Goal: Task Accomplishment & Management: Use online tool/utility

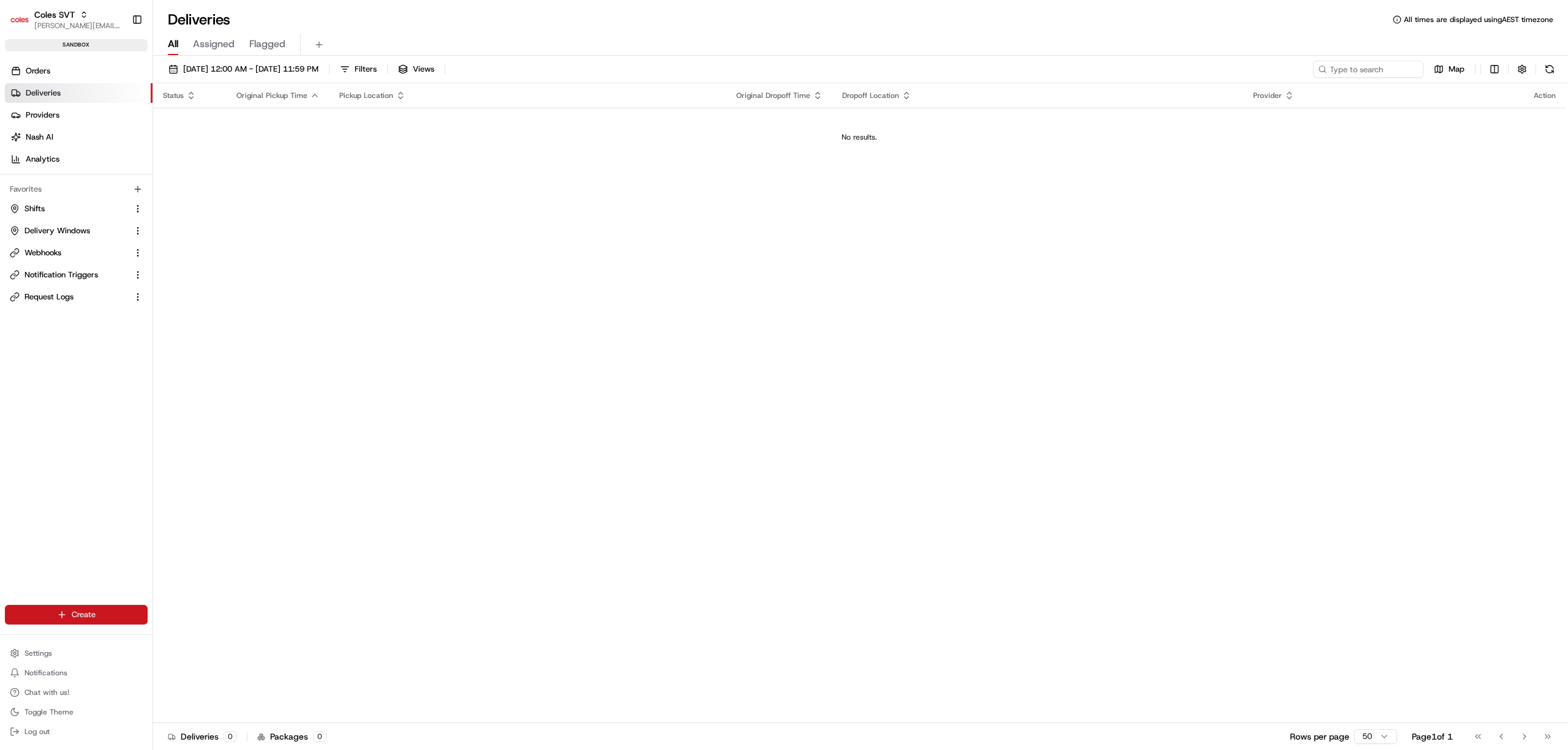
click at [87, 613] on html "Coles SVT [PERSON_NAME][EMAIL_ADDRESS][PERSON_NAME][DOMAIN_NAME] Toggle Sidebar…" at bounding box center [784, 375] width 1568 height 750
click at [209, 684] on link "CSV Upload" at bounding box center [221, 681] width 136 height 22
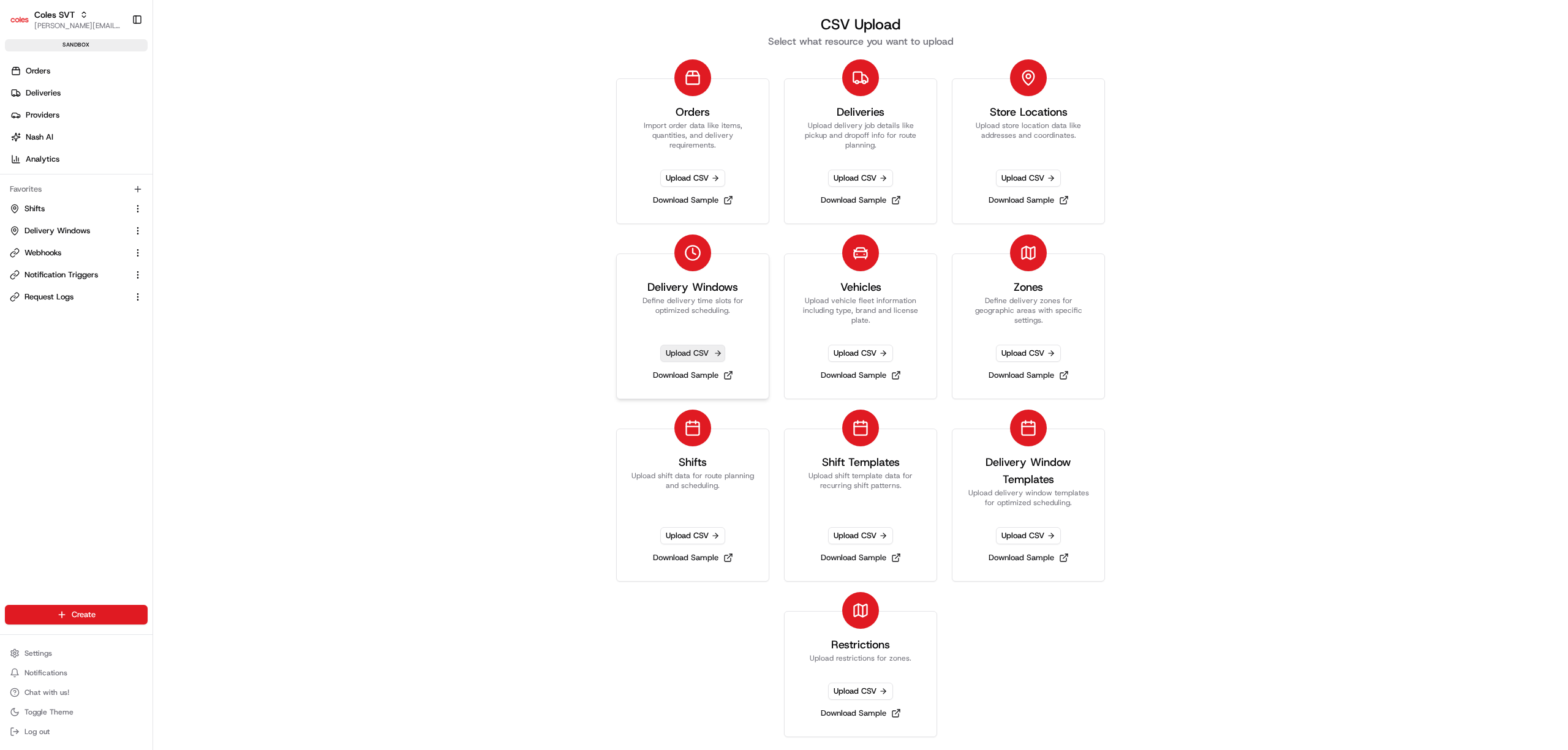
click at [700, 356] on span "Upload CSV" at bounding box center [692, 353] width 65 height 17
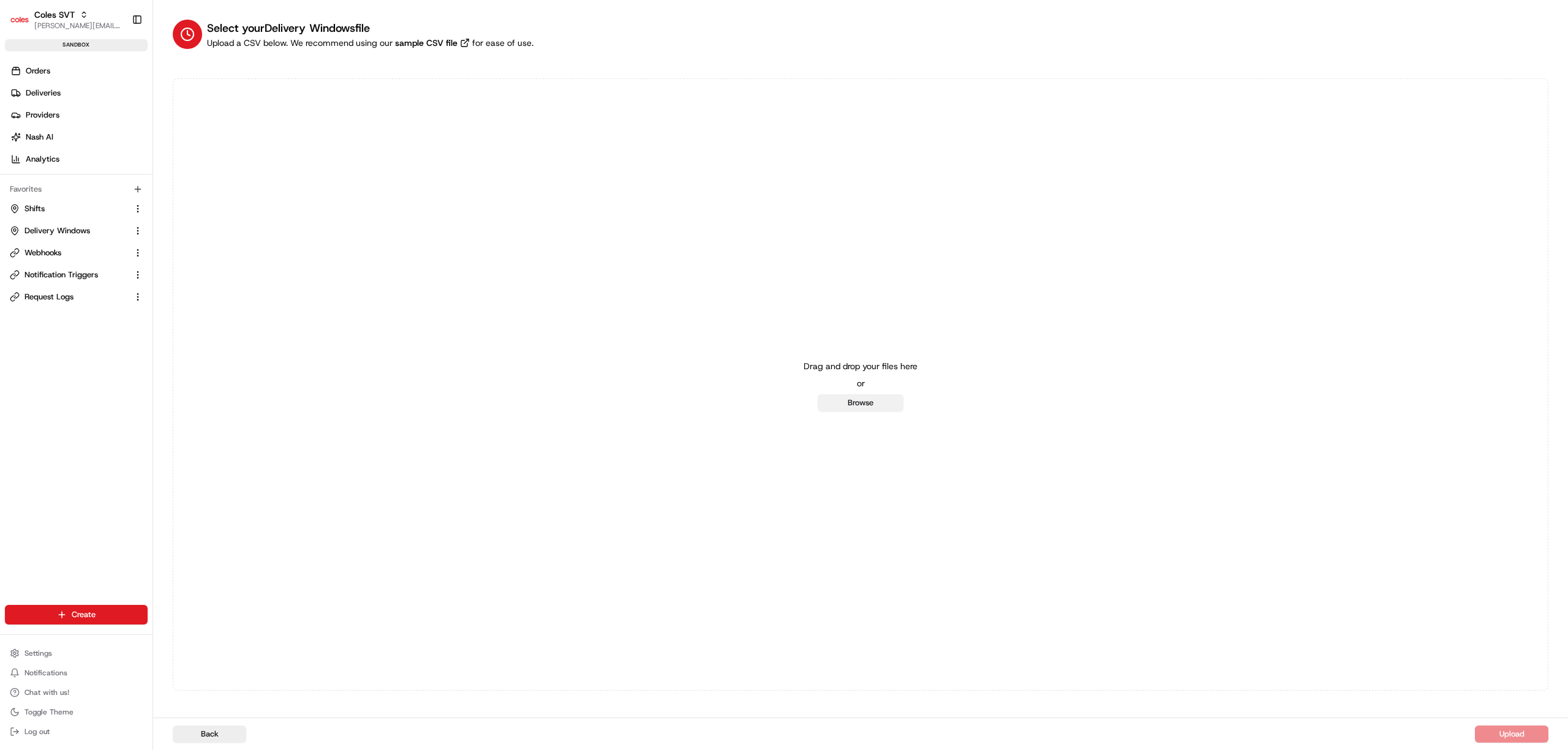
click at [860, 400] on button "Browse" at bounding box center [861, 402] width 86 height 17
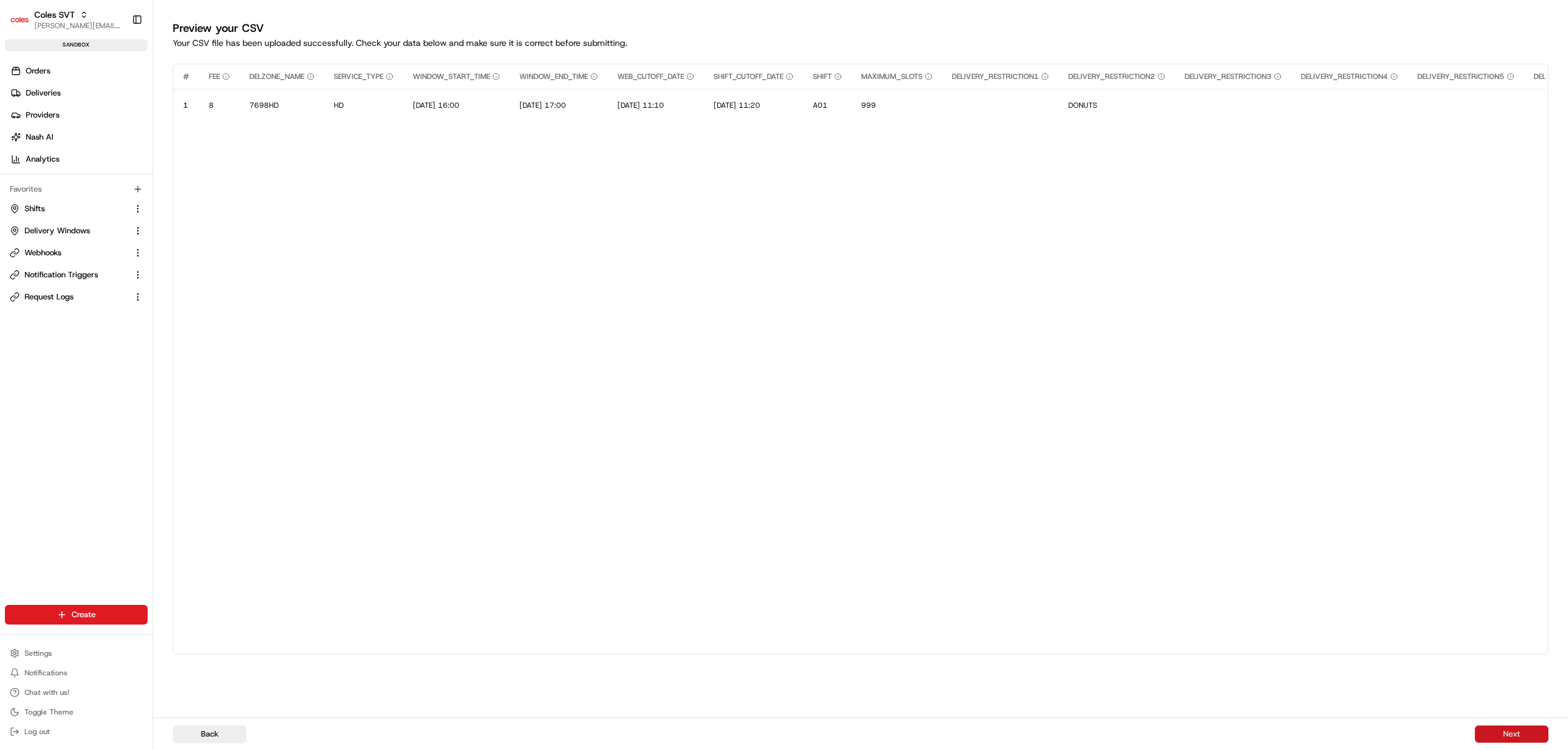
click at [1511, 736] on button "Next" at bounding box center [1511, 734] width 74 height 17
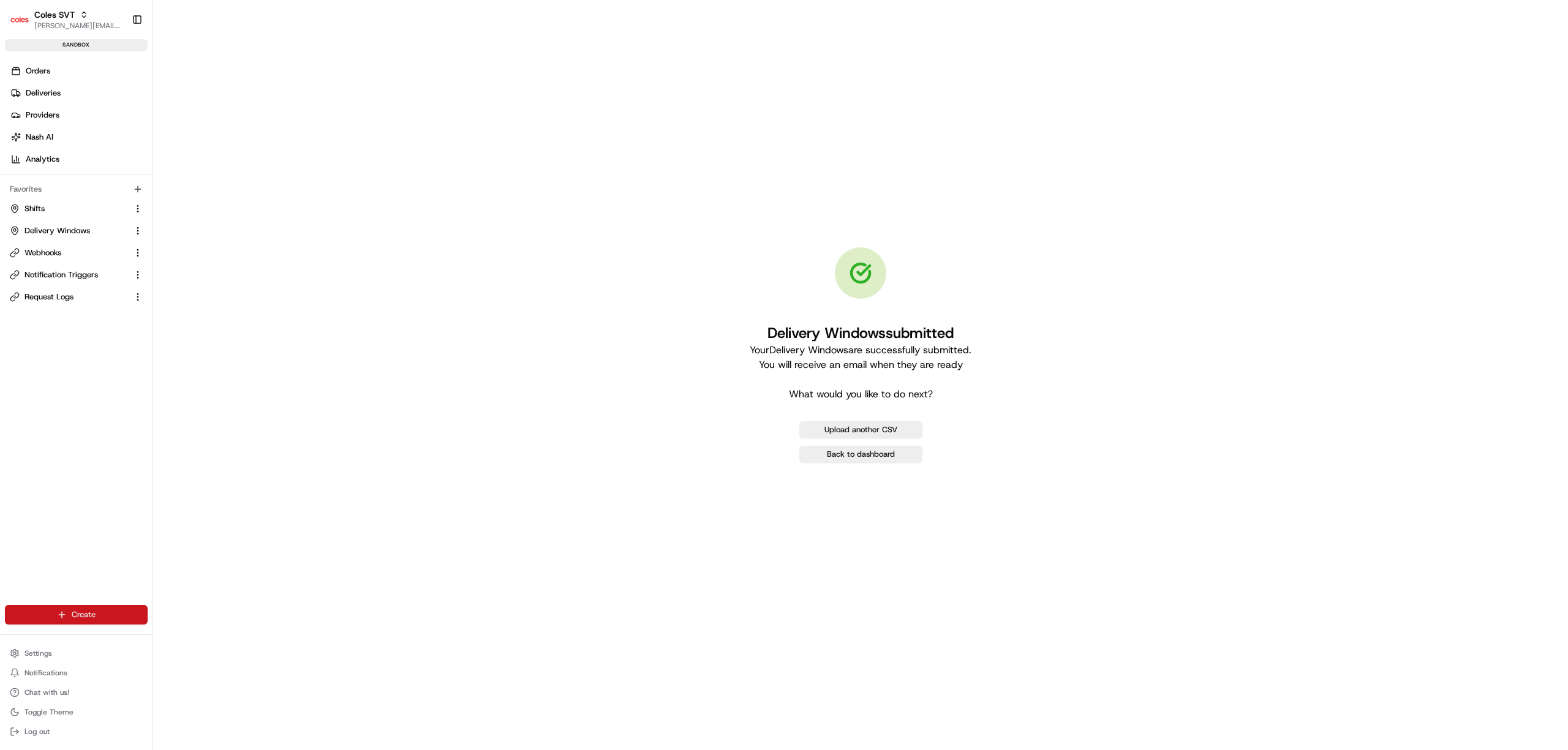
click at [82, 609] on html "Coles SVT [PERSON_NAME][EMAIL_ADDRESS][PERSON_NAME][DOMAIN_NAME] Toggle Sidebar…" at bounding box center [784, 375] width 1568 height 750
click at [201, 679] on link "CSV Upload" at bounding box center [221, 681] width 136 height 22
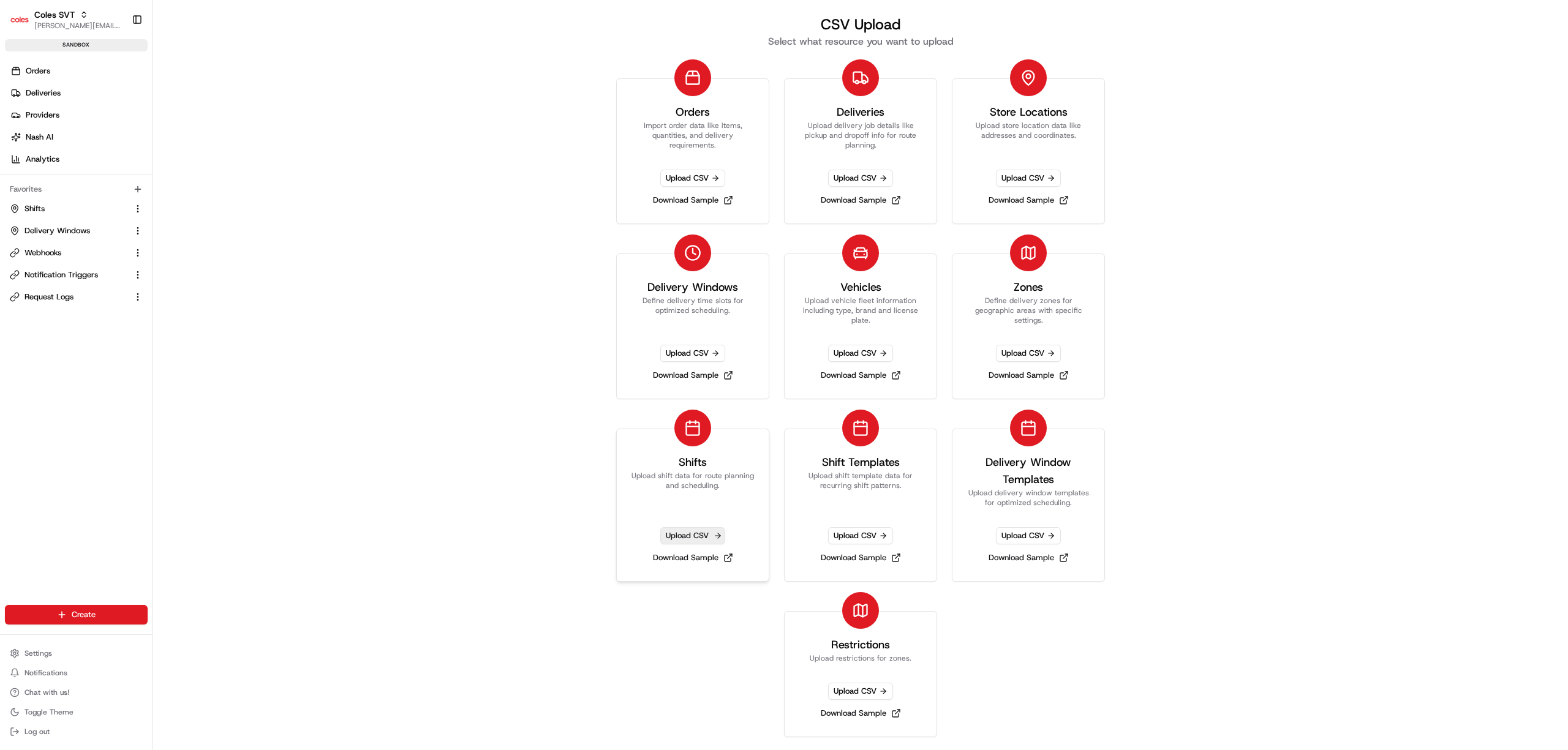
click at [694, 535] on span "Upload CSV" at bounding box center [692, 535] width 65 height 17
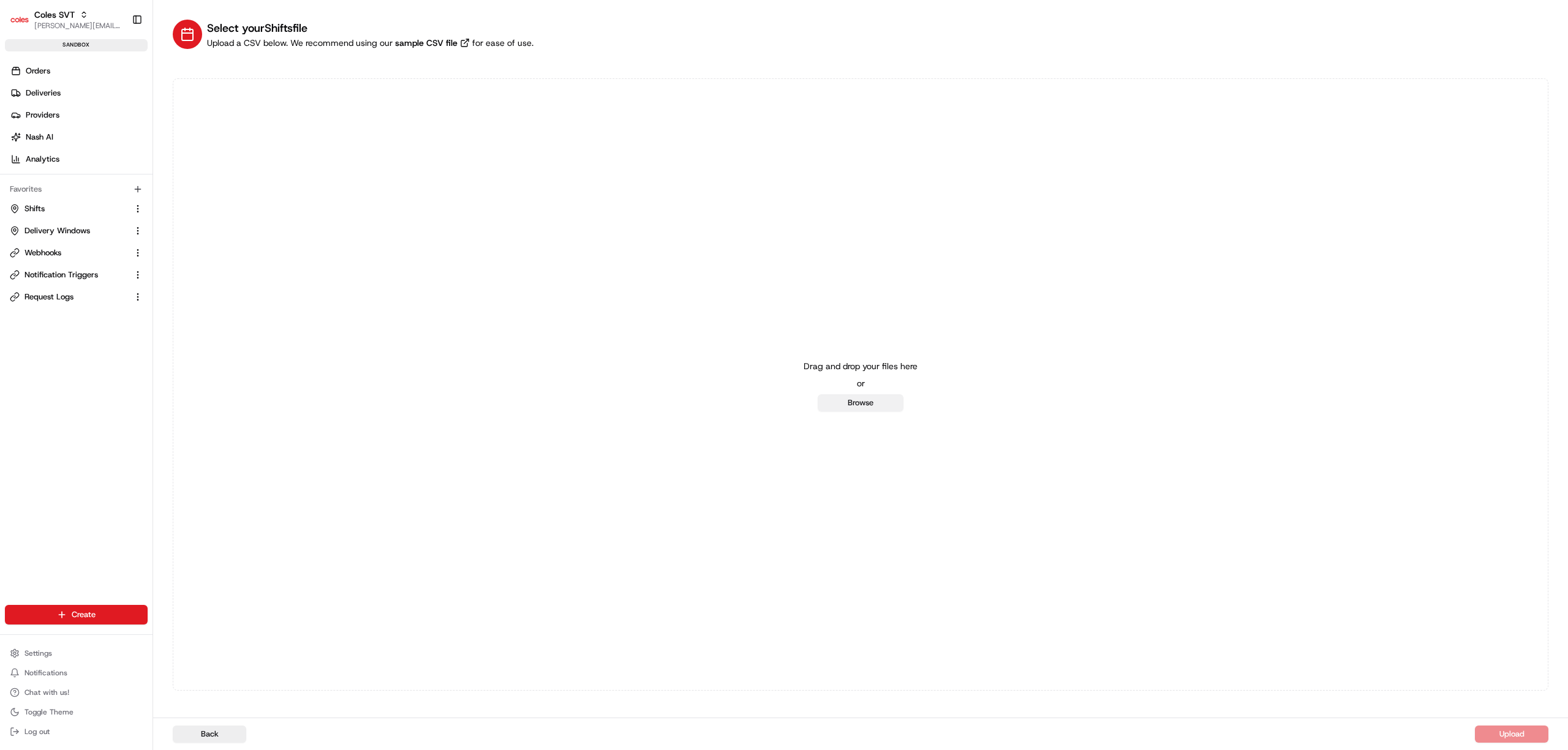
click at [859, 405] on button "Browse" at bounding box center [861, 402] width 86 height 17
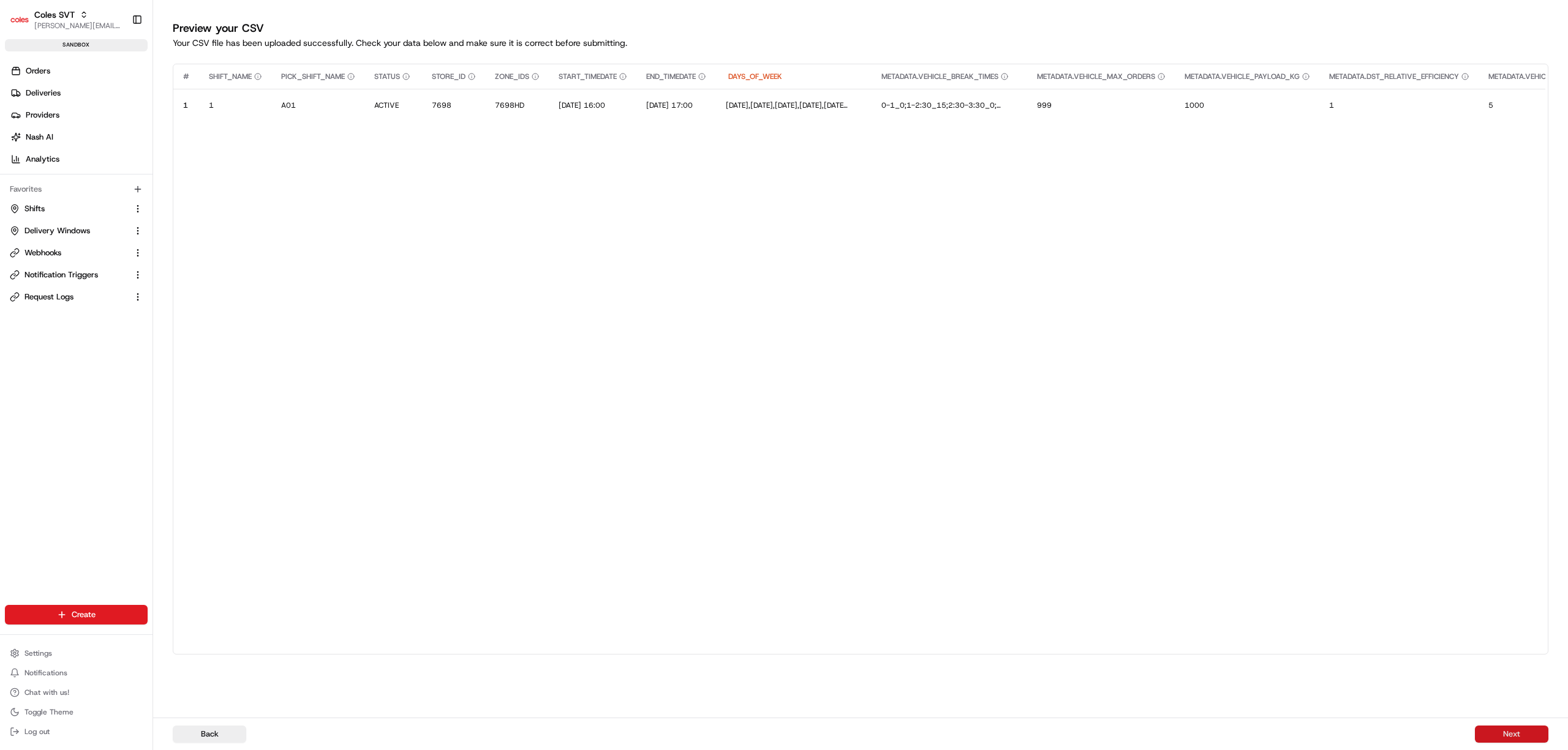
click at [1514, 738] on button "Next" at bounding box center [1511, 734] width 74 height 17
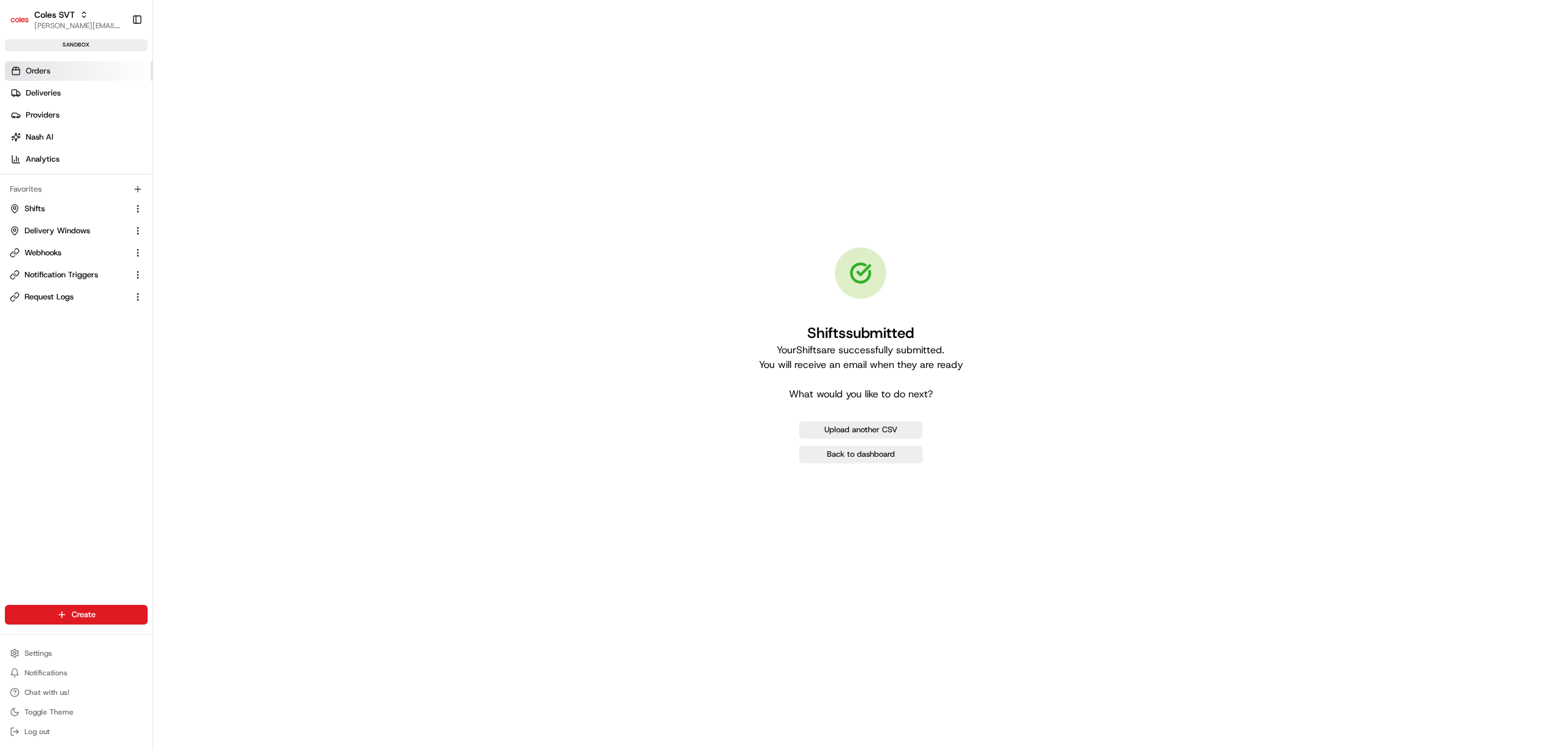
click at [45, 70] on span "Orders" at bounding box center [38, 71] width 25 height 11
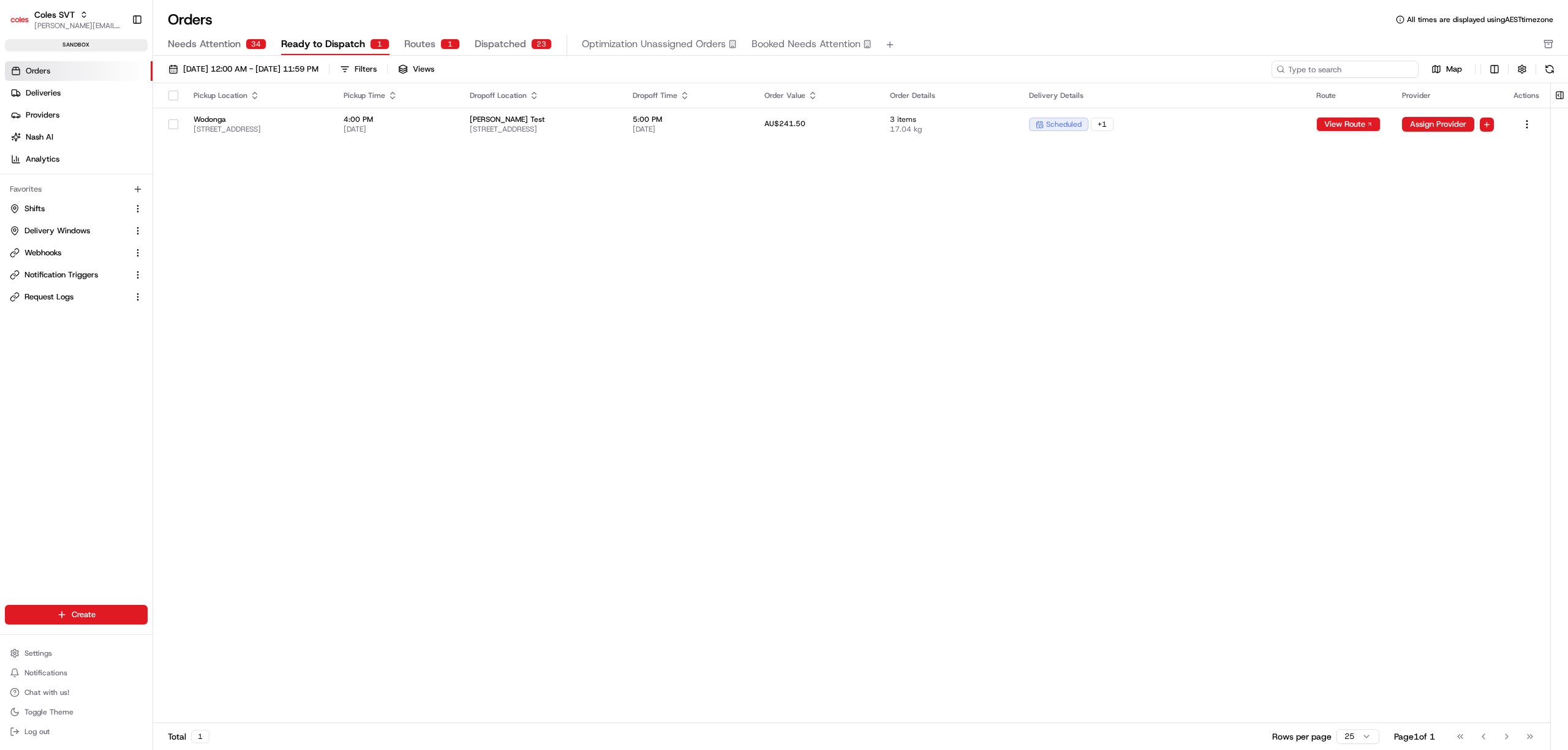
click at [1372, 70] on input at bounding box center [1345, 69] width 147 height 17
paste input "226503033"
type input "226503033"
click at [697, 456] on div "Pickup Location Pickup Time Dropoff Location Dropoff Time Order Value Order Det…" at bounding box center [852, 403] width 1397 height 639
click at [449, 122] on span "4:00 PM" at bounding box center [397, 120] width 108 height 10
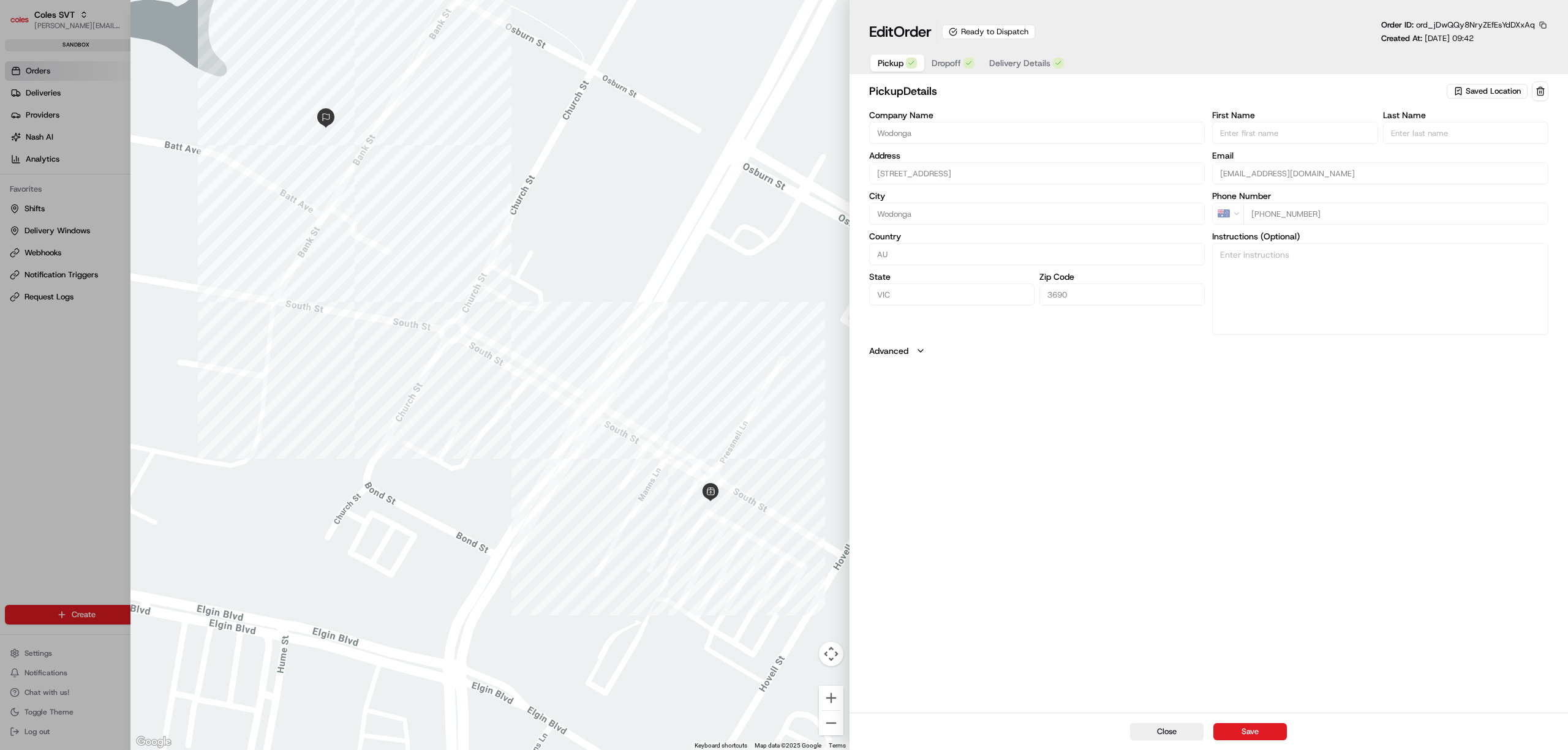
click at [942, 65] on span "Dropoff" at bounding box center [946, 63] width 30 height 12
click at [929, 690] on div "dropoff Details Saved Location Company Name Address [STREET_ADDRESS][GEOGRAPHIC…" at bounding box center [1208, 395] width 718 height 633
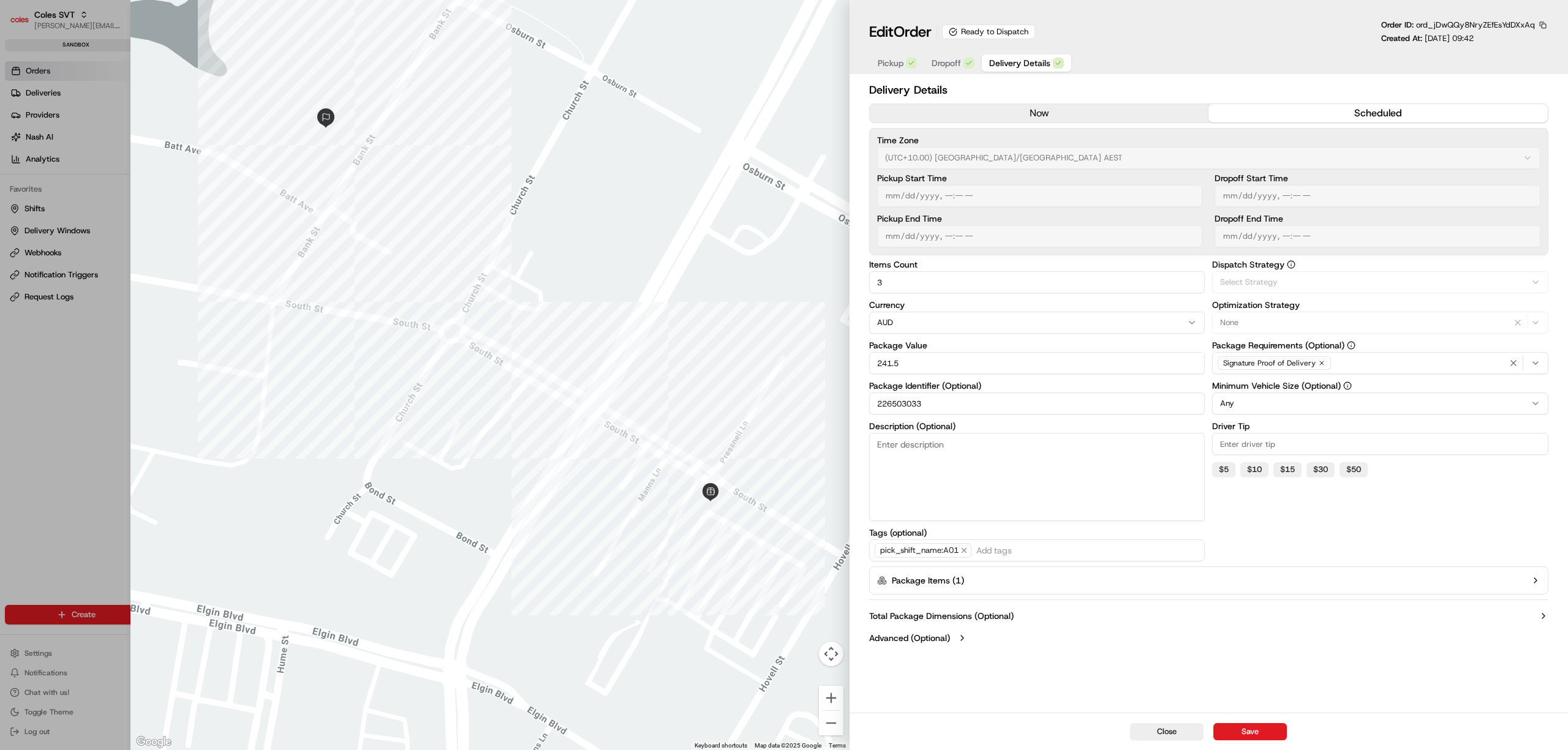
click at [1033, 57] on button "Delivery Details" at bounding box center [1027, 63] width 90 height 17
click at [1534, 588] on button "Package Items ( 1 )" at bounding box center [1208, 581] width 679 height 28
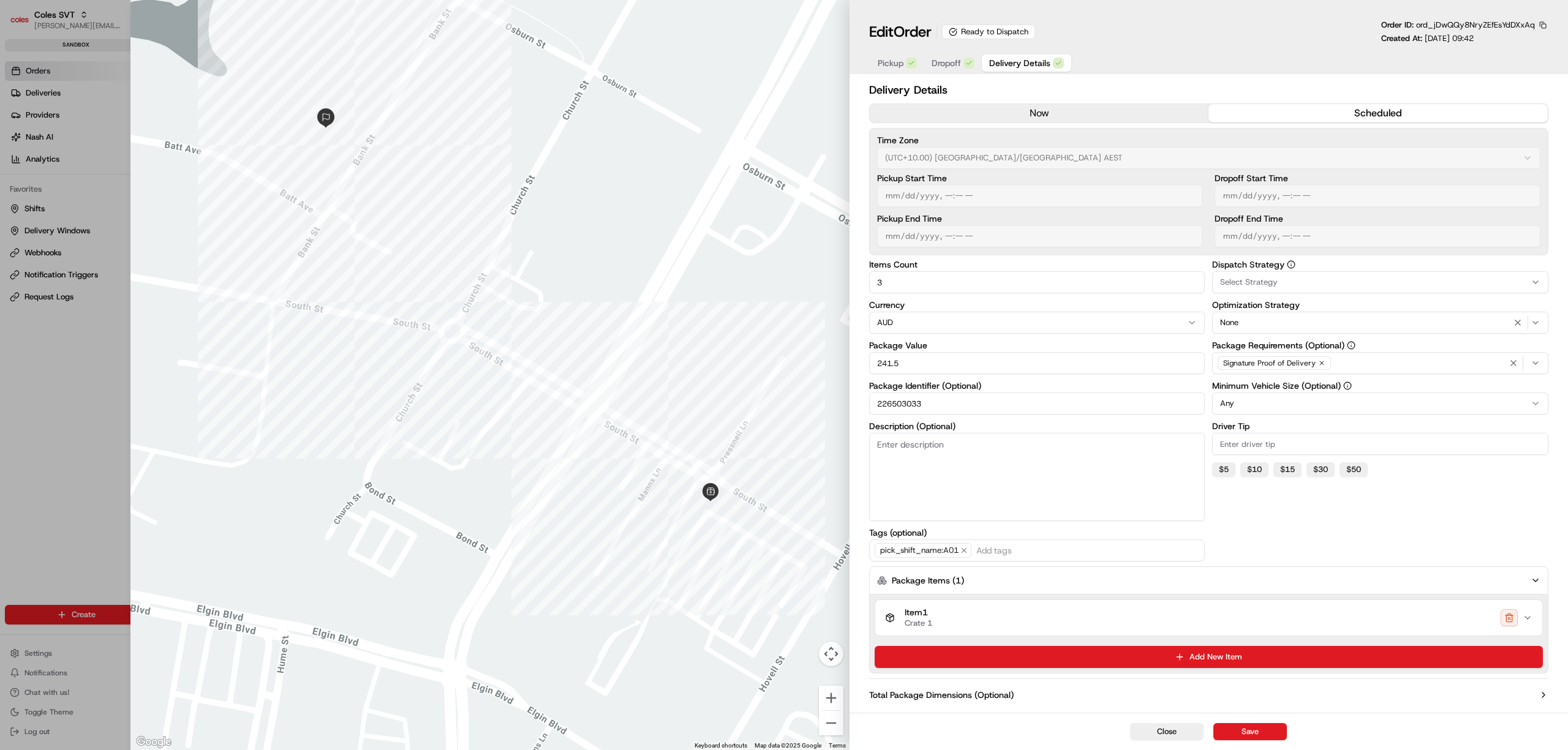
click at [1529, 623] on icon "button" at bounding box center [1527, 618] width 10 height 10
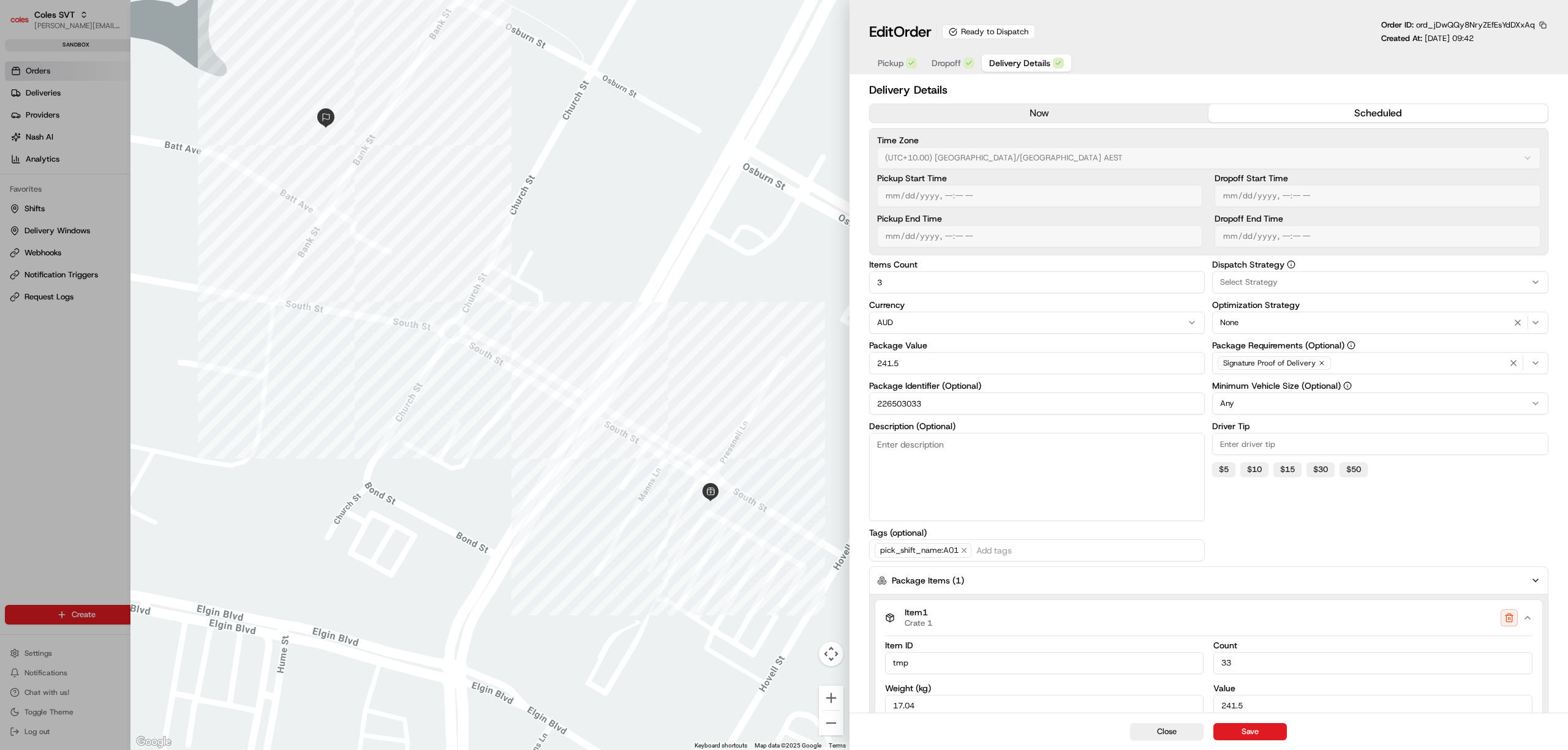
click at [53, 361] on div at bounding box center [784, 375] width 1568 height 750
type input "1"
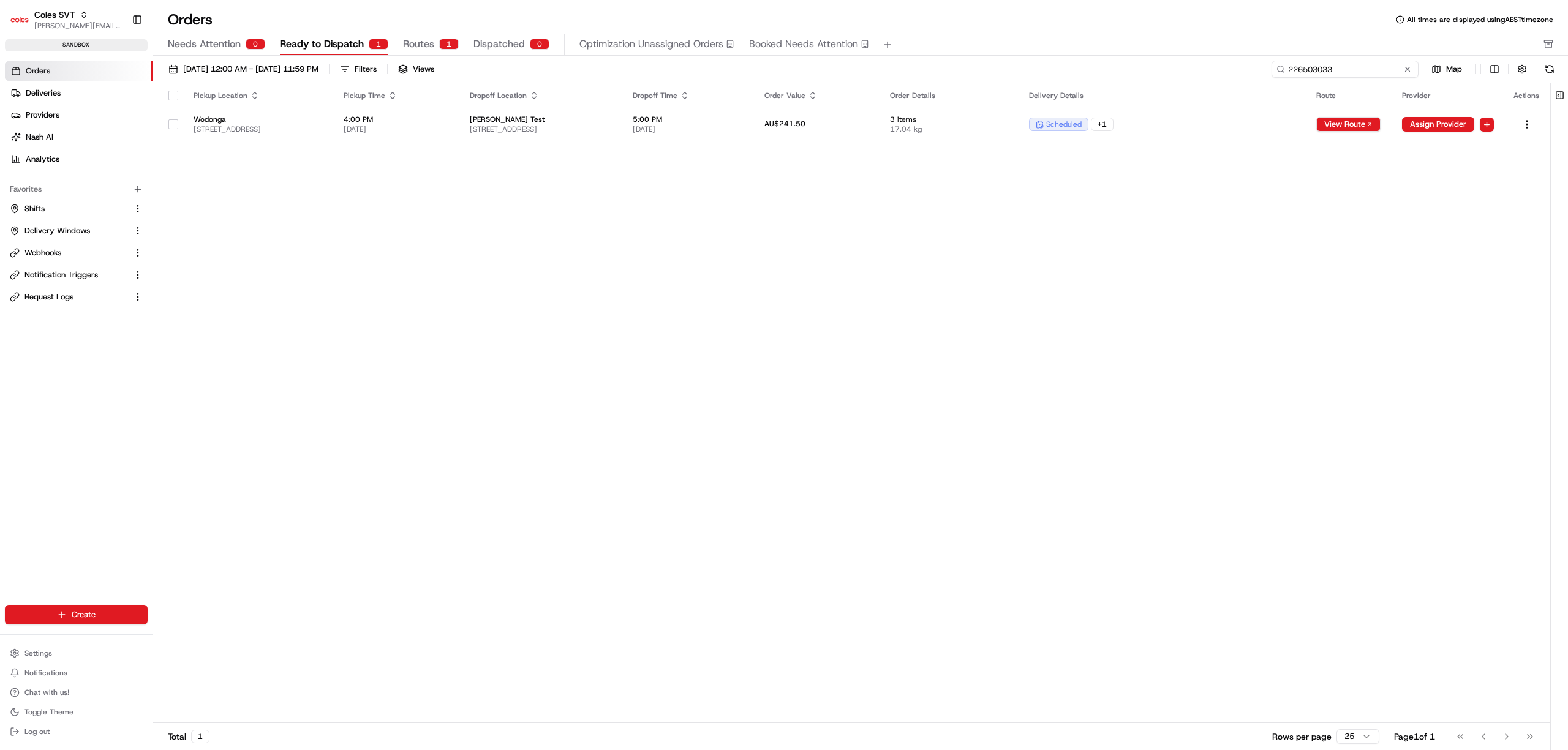
drag, startPoint x: 1376, startPoint y: 72, endPoint x: 1167, endPoint y: 72, distance: 209.0
click at [1167, 72] on div "[DATE] 12:00 AM - [DATE] 11:59 PM Filters Views 226503033 Map" at bounding box center [861, 72] width 1415 height 23
click at [406, 43] on span "Routes" at bounding box center [418, 44] width 31 height 15
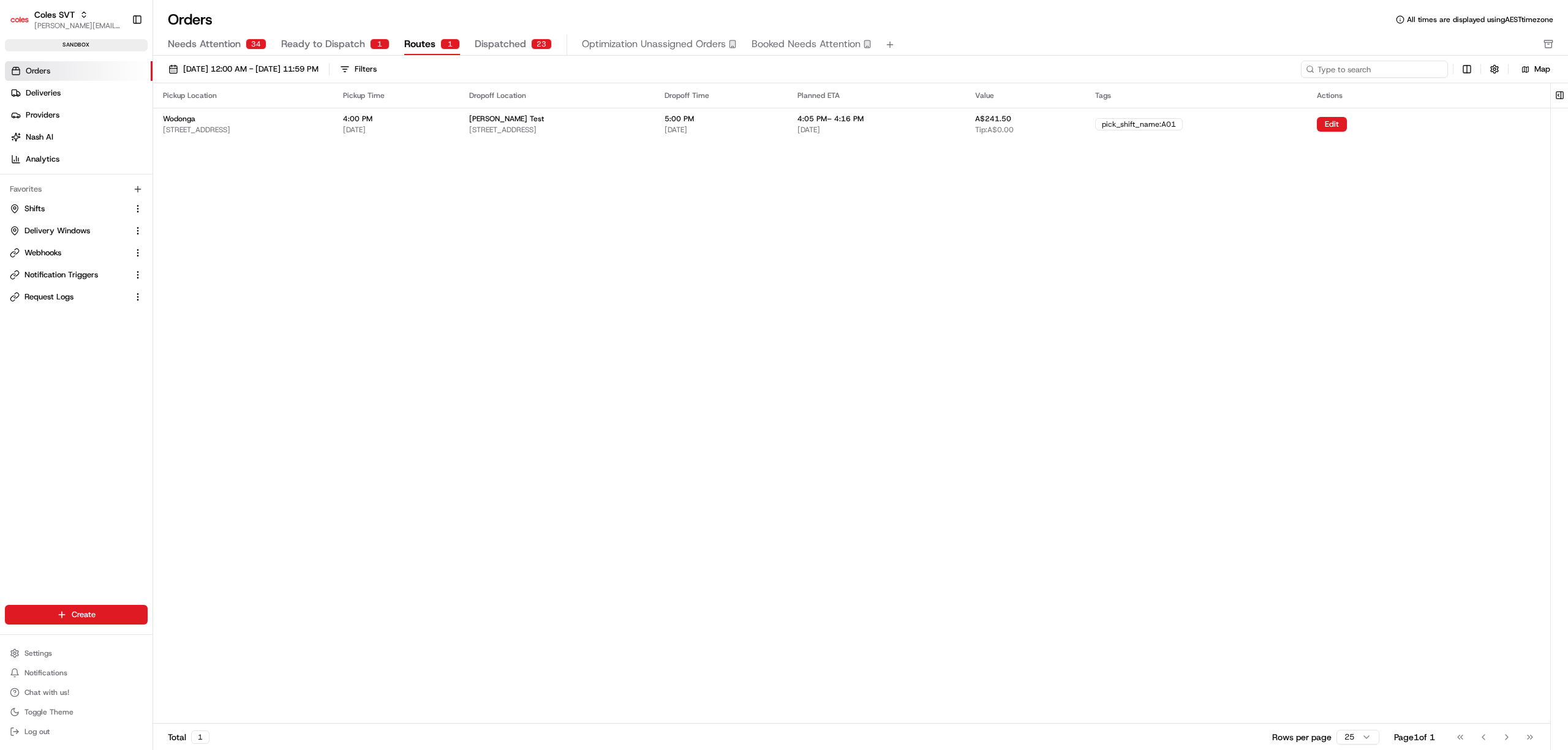
click at [1356, 68] on input at bounding box center [1375, 69] width 147 height 17
paste input "226503033"
type input "226503033"
click at [373, 124] on span "4:00 PM" at bounding box center [358, 119] width 30 height 10
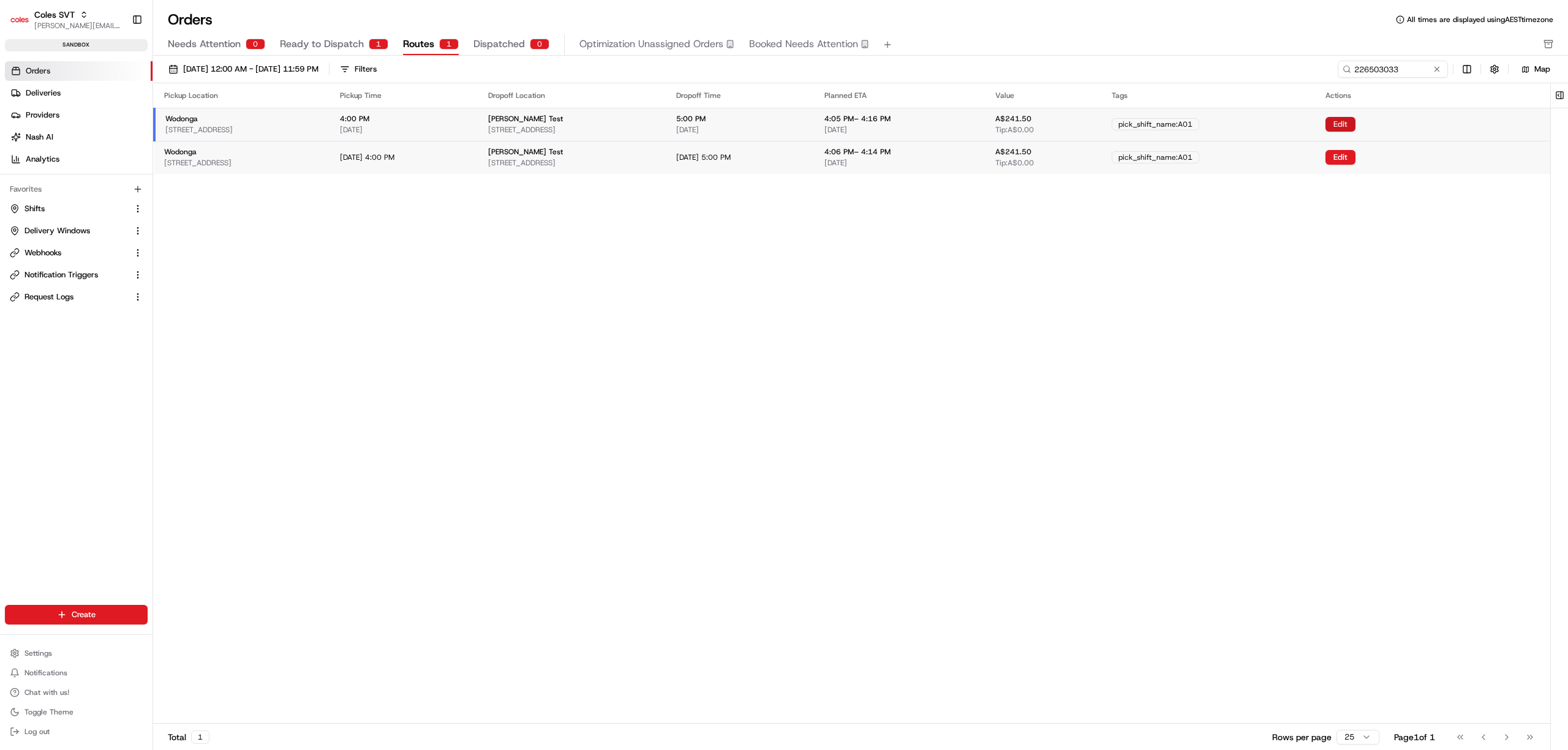
click at [1356, 130] on button "Edit" at bounding box center [1340, 124] width 30 height 15
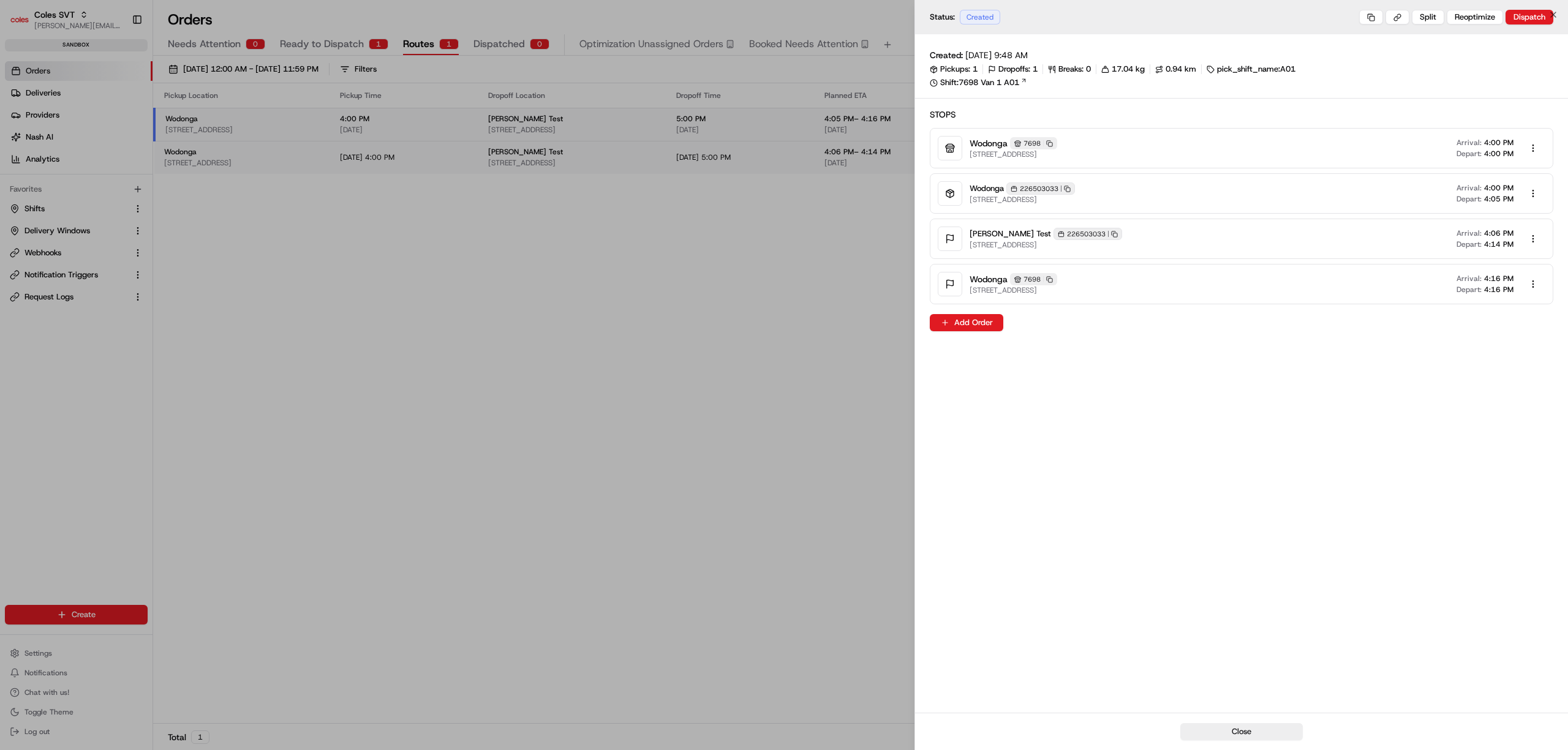
click at [629, 694] on div at bounding box center [784, 375] width 1568 height 750
